Goal: Task Accomplishment & Management: Manage account settings

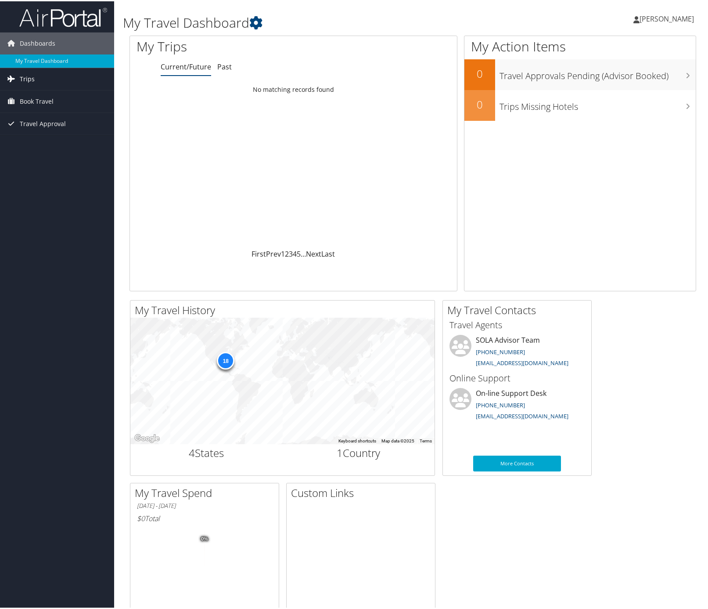
click at [31, 72] on span "Trips" at bounding box center [27, 78] width 15 height 22
click at [51, 98] on link "Current/Future Trips" at bounding box center [57, 95] width 114 height 13
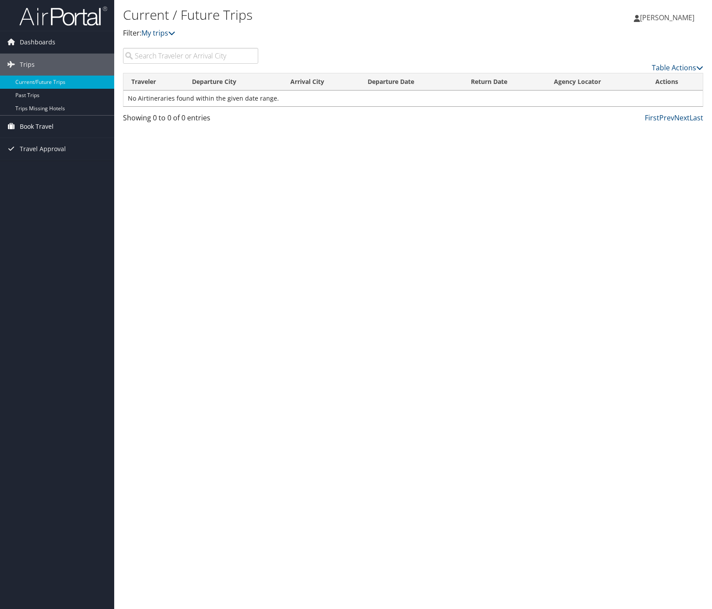
click at [49, 130] on span "Book Travel" at bounding box center [37, 126] width 34 height 22
click at [51, 158] on link "Book/Manage Online Trips" at bounding box center [57, 157] width 114 height 13
